Goal: Find contact information: Find contact information

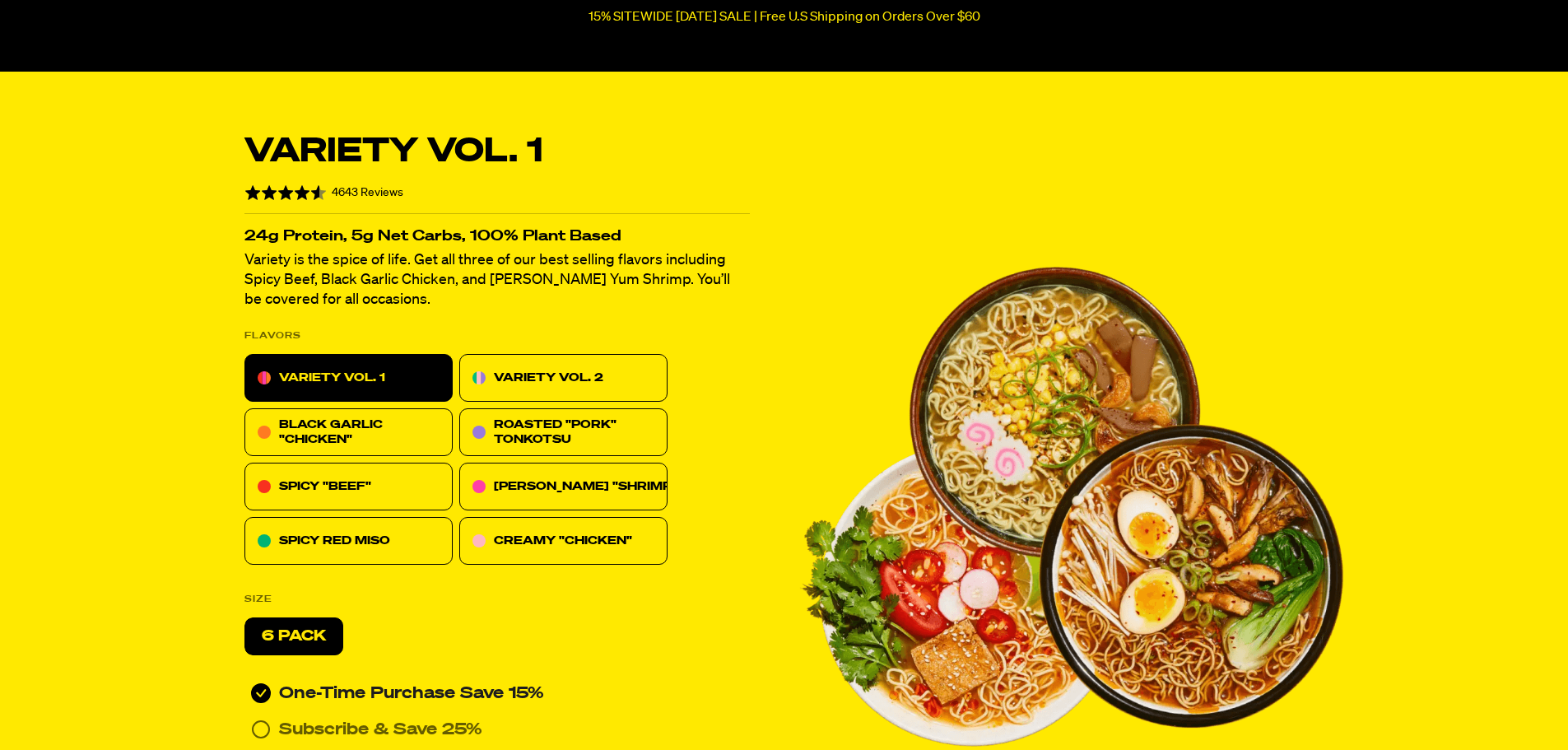
scroll to position [294, 0]
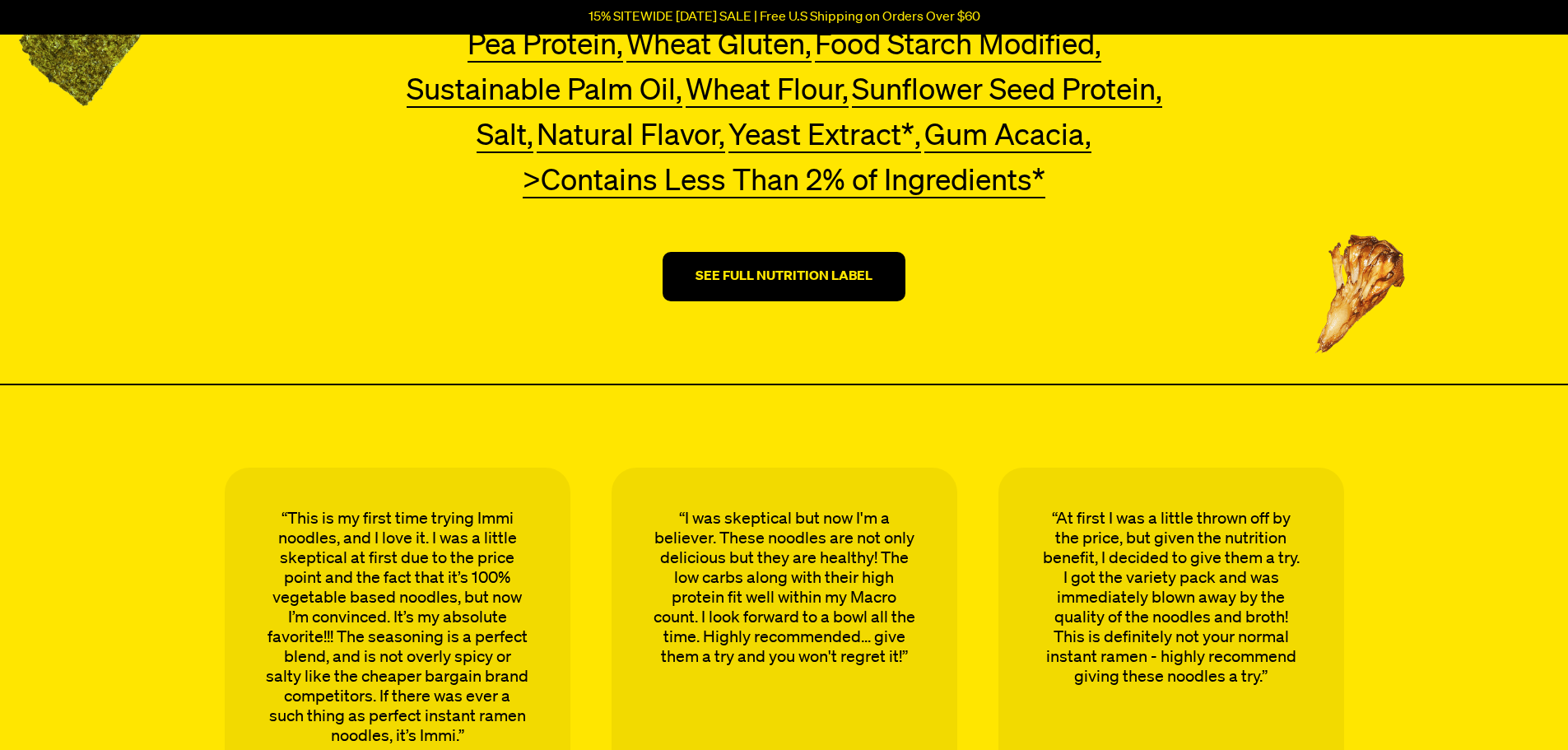
scroll to position [5043, 0]
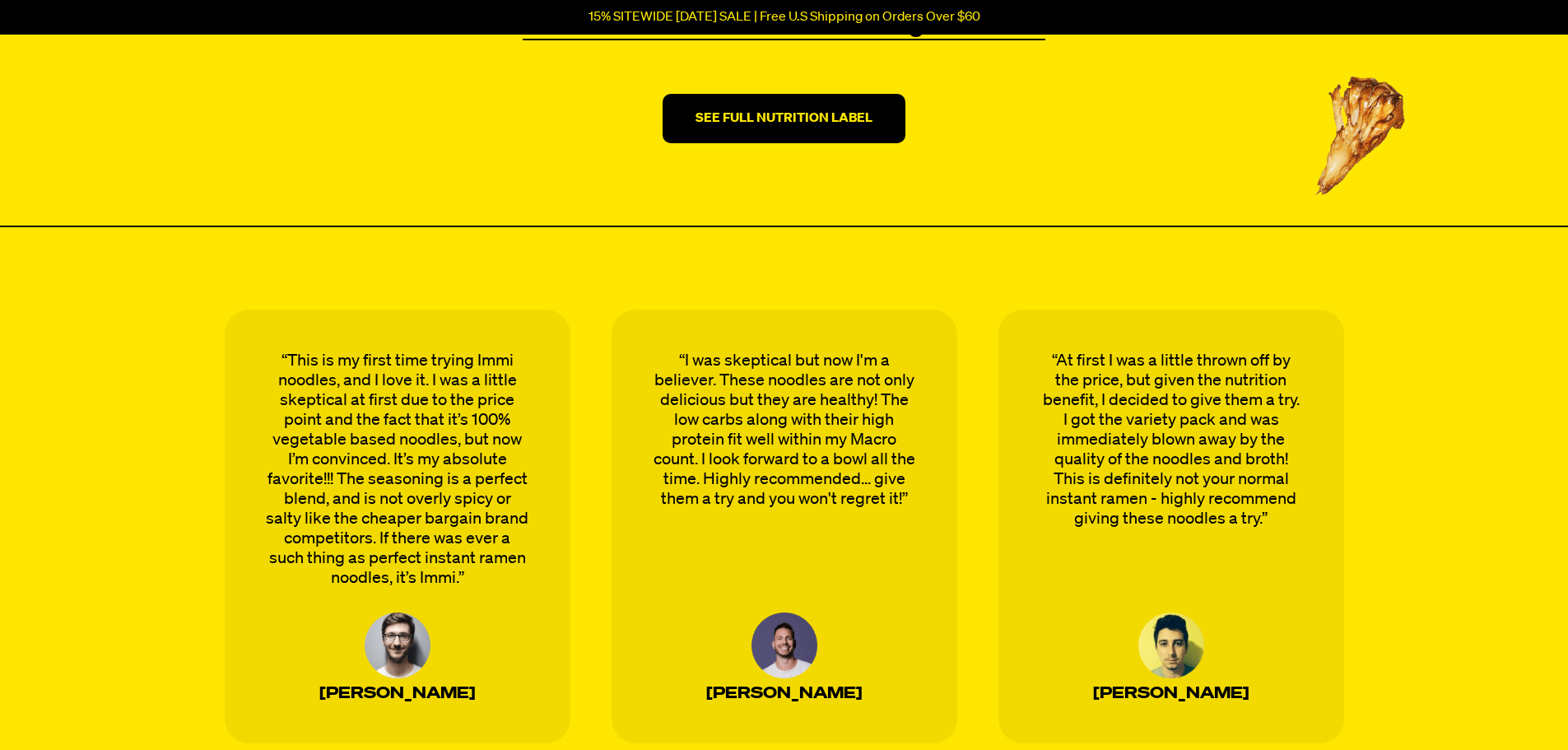
click at [798, 116] on strong "SEE FULL NUTRITION LABEL" at bounding box center [784, 118] width 177 height 13
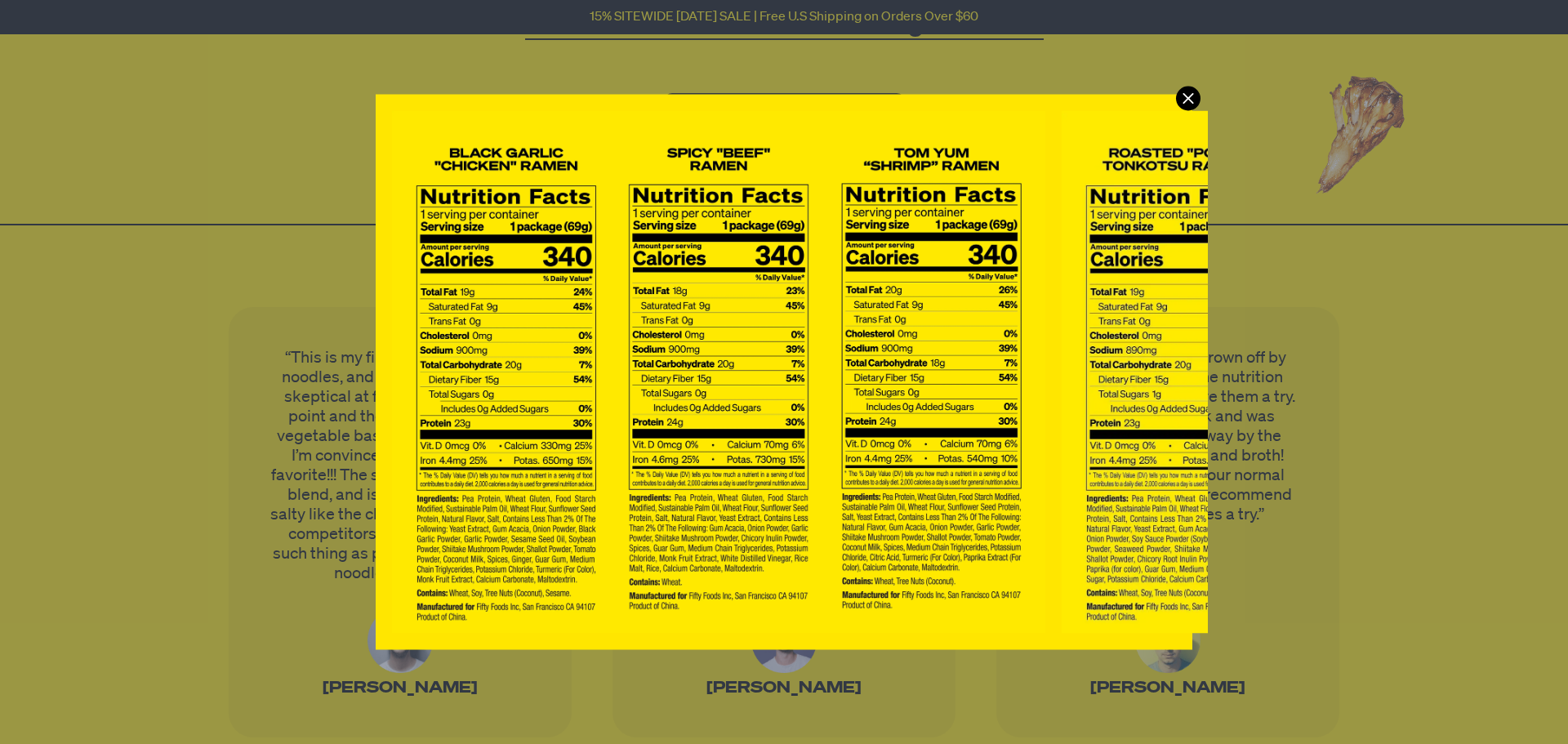
click at [1195, 98] on icon "Modal" at bounding box center [1188, 98] width 24 height 24
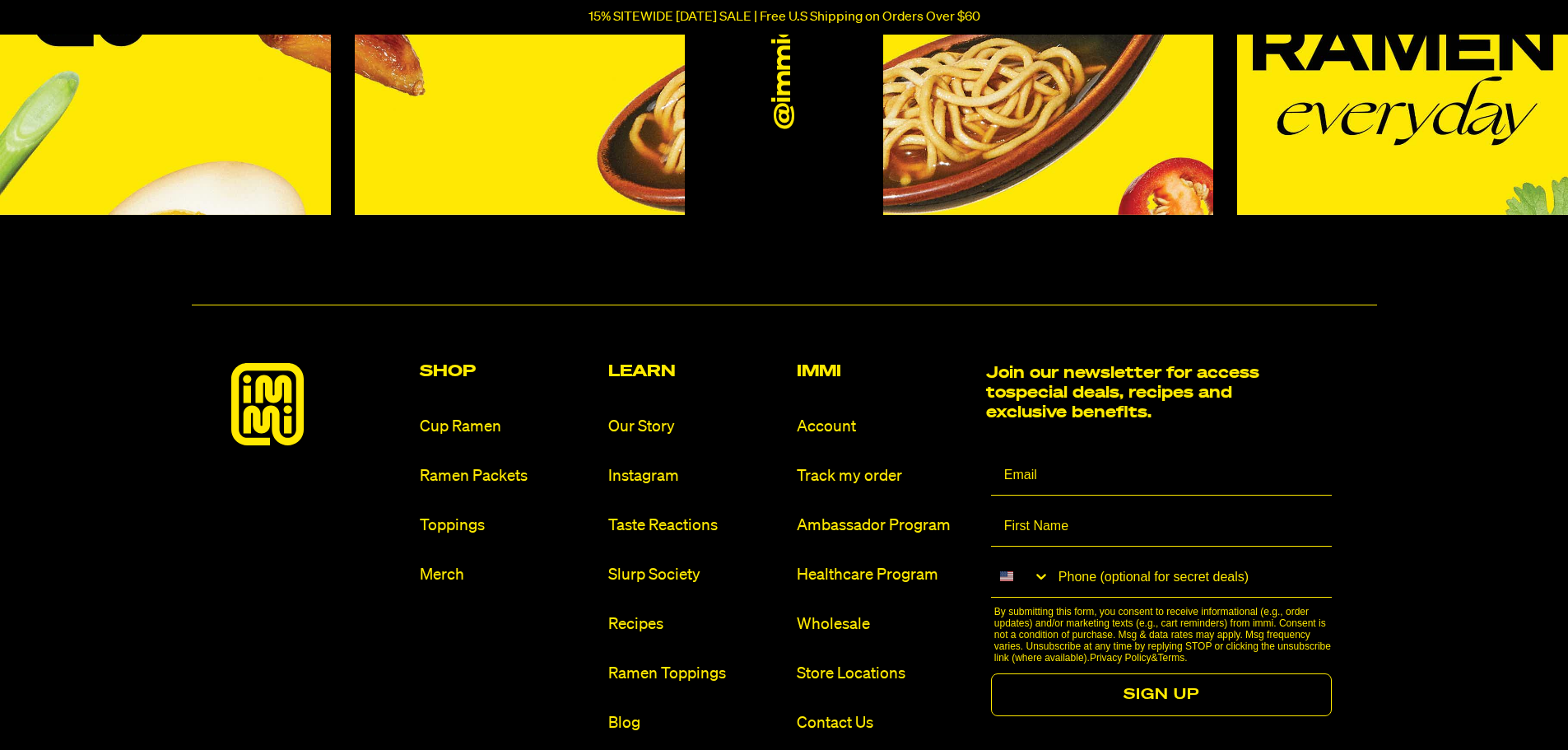
scroll to position [9395, 0]
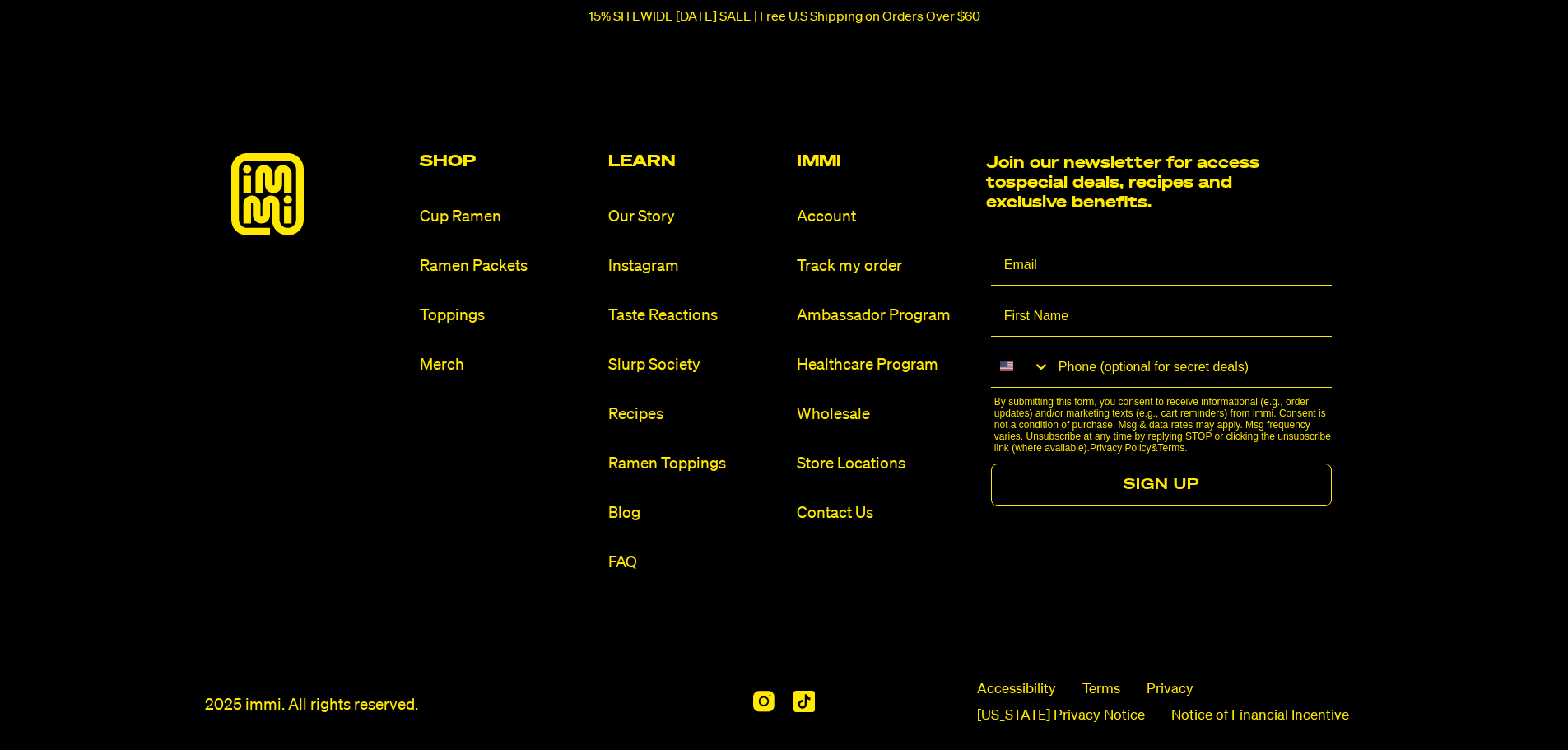
click at [843, 517] on link "Contact Us" at bounding box center [884, 513] width 175 height 22
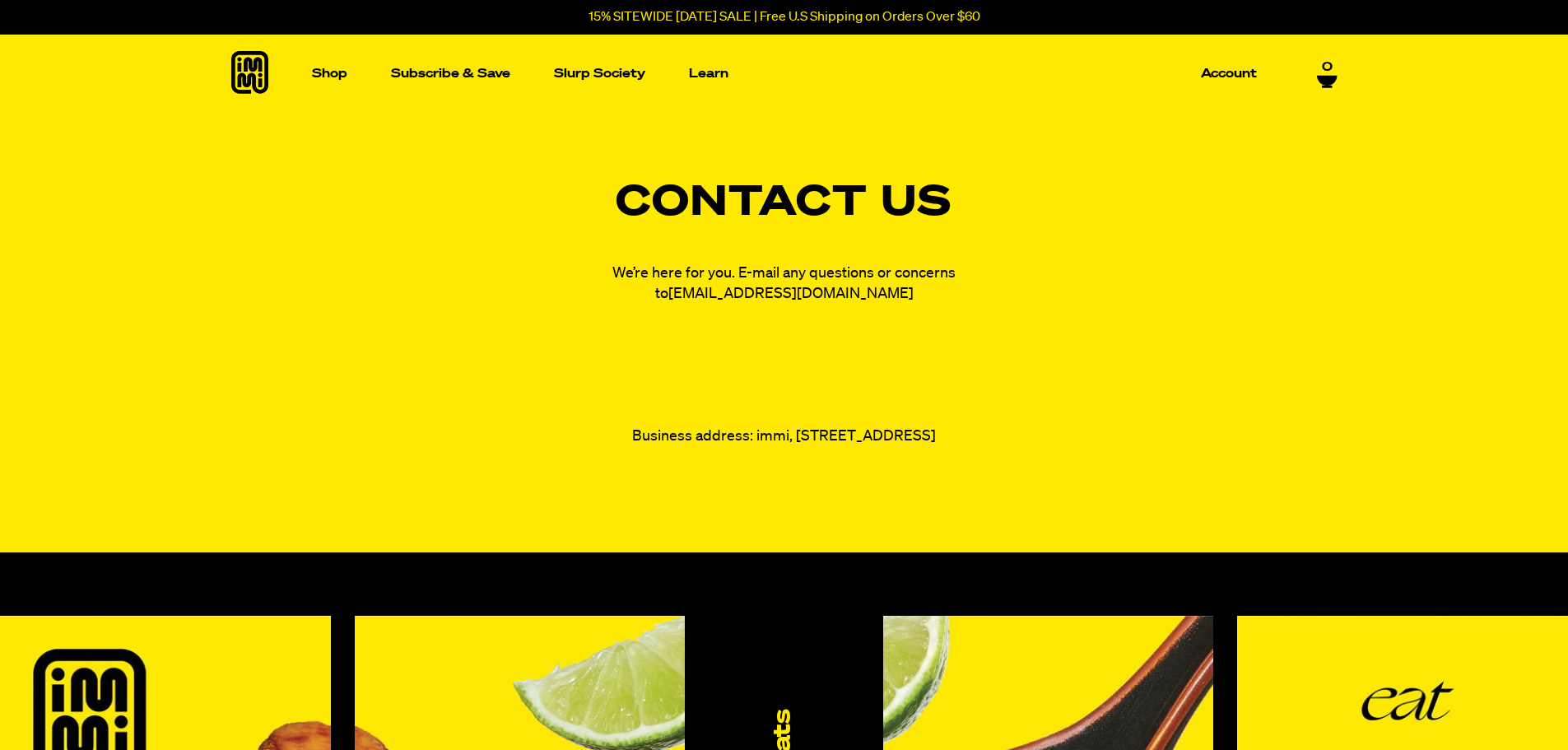
click at [799, 292] on link "fam@immieats.com" at bounding box center [790, 293] width 245 height 15
click at [1095, 310] on div "Contact Us We’re here for you. E-mail any questions or concerns to fam@immieats…" at bounding box center [784, 315] width 1185 height 264
drag, startPoint x: 893, startPoint y: 297, endPoint x: 715, endPoint y: 297, distance: 178.0
click at [715, 297] on p "We’re here for you. E-mail any questions or concerns to fam@immieats.com" at bounding box center [785, 283] width 412 height 41
copy link "fam@immieats.com"
